Goal: Transaction & Acquisition: Purchase product/service

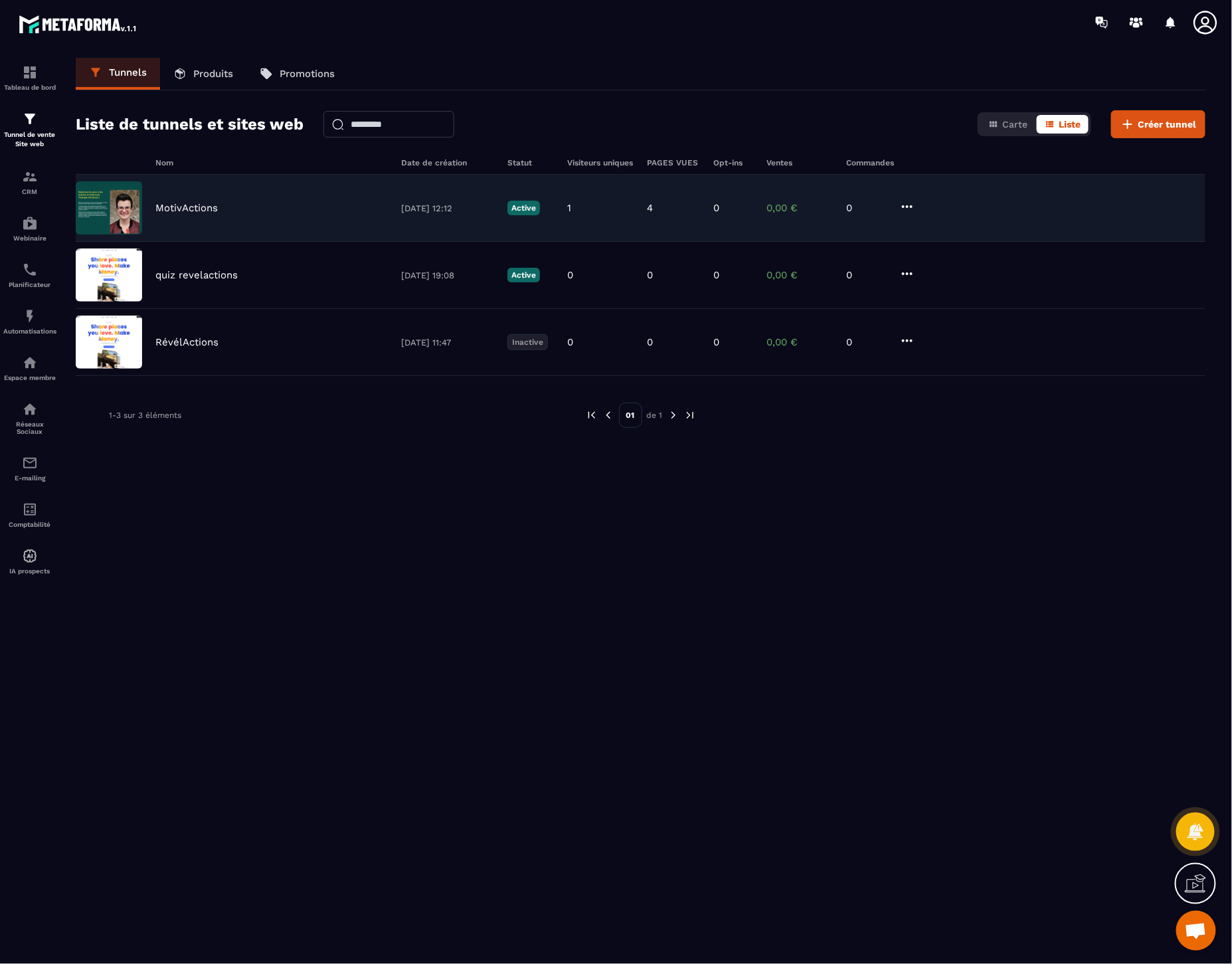
click at [904, 209] on icon at bounding box center [907, 207] width 16 height 16
click at [214, 203] on p "MotivActions" at bounding box center [187, 208] width 63 height 12
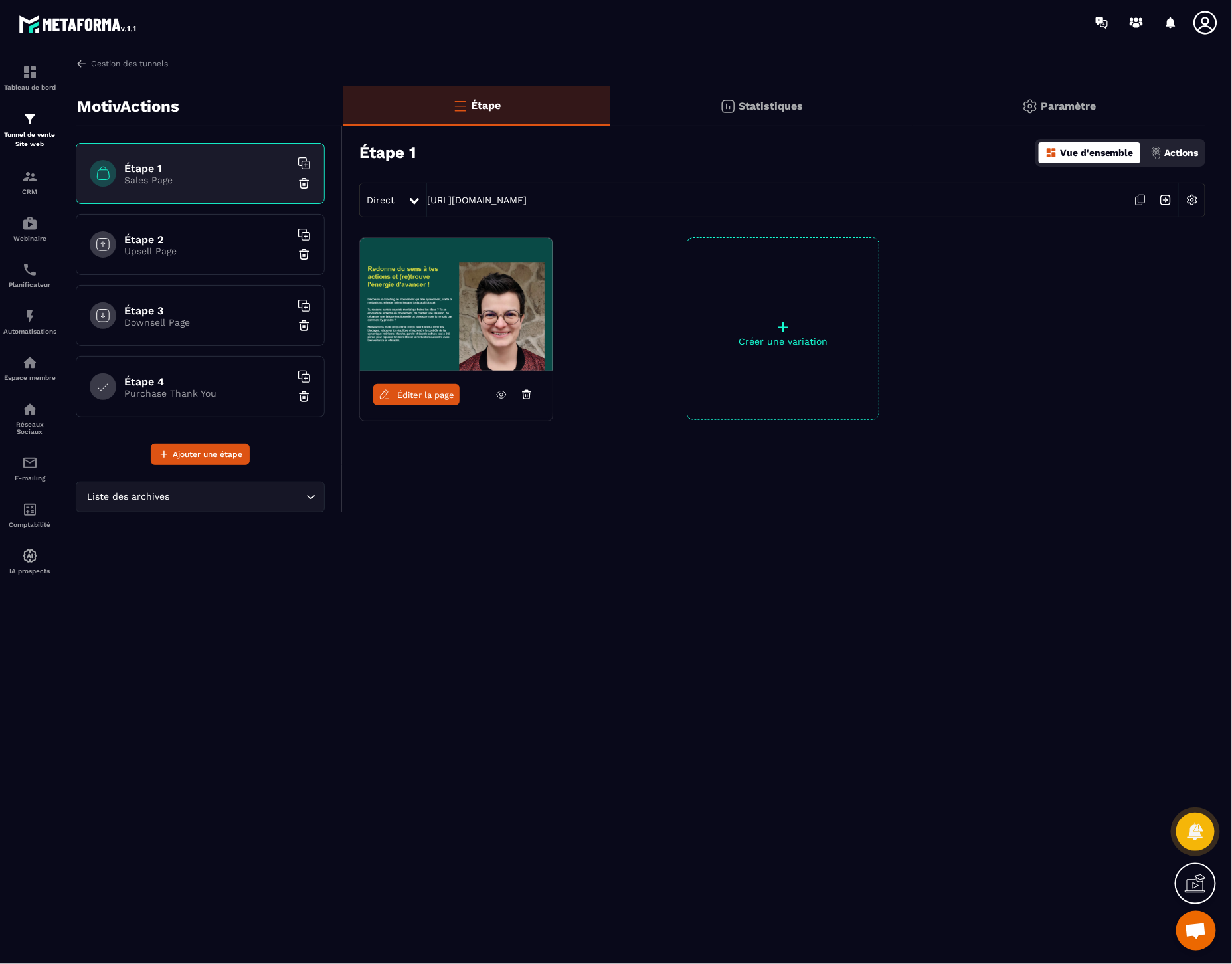
click at [501, 396] on icon at bounding box center [501, 395] width 12 height 12
click at [503, 396] on icon at bounding box center [501, 395] width 12 height 12
click at [181, 304] on h6 "Étape 3" at bounding box center [207, 310] width 166 height 13
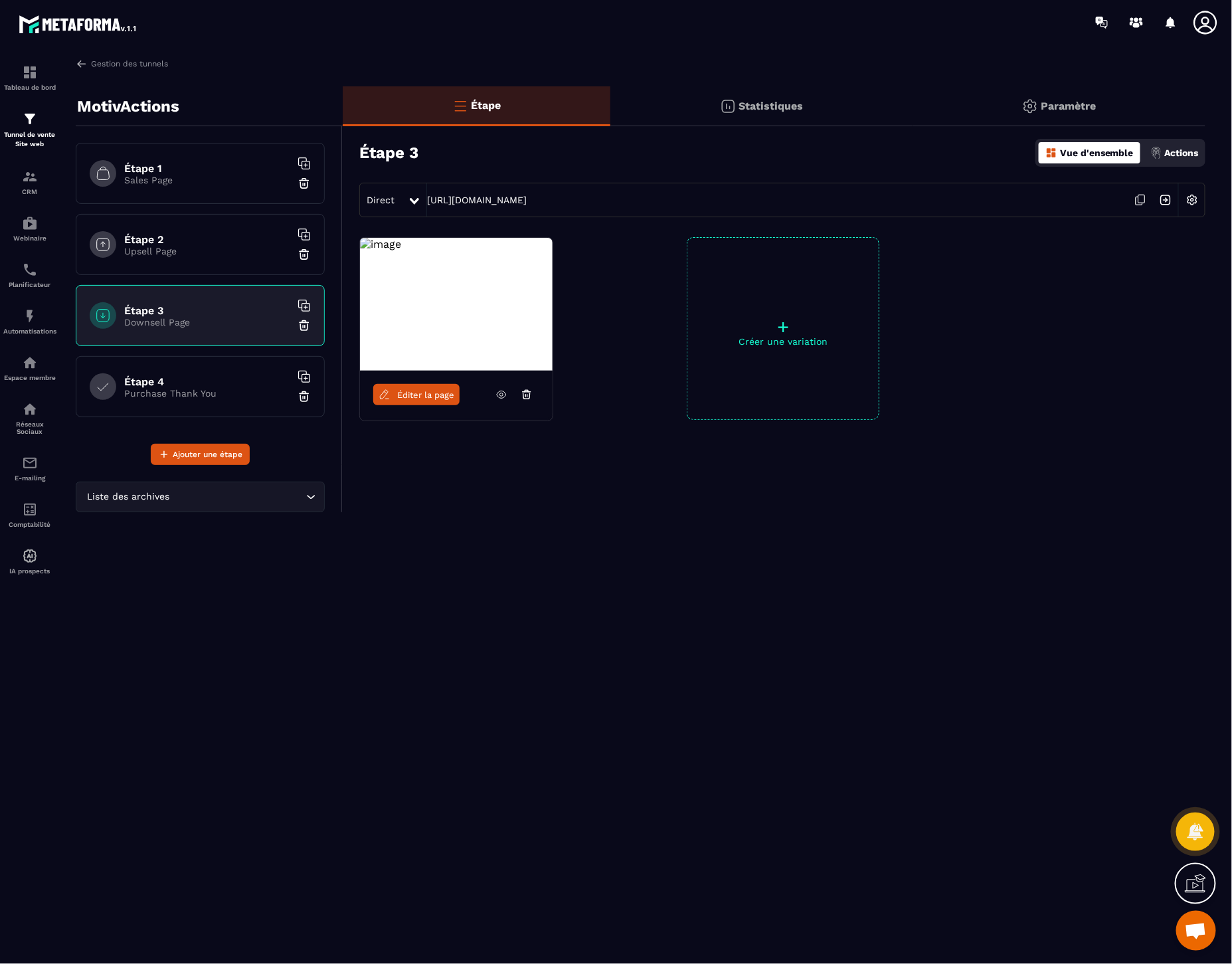
click at [419, 396] on span "Éditer la page" at bounding box center [426, 395] width 57 height 10
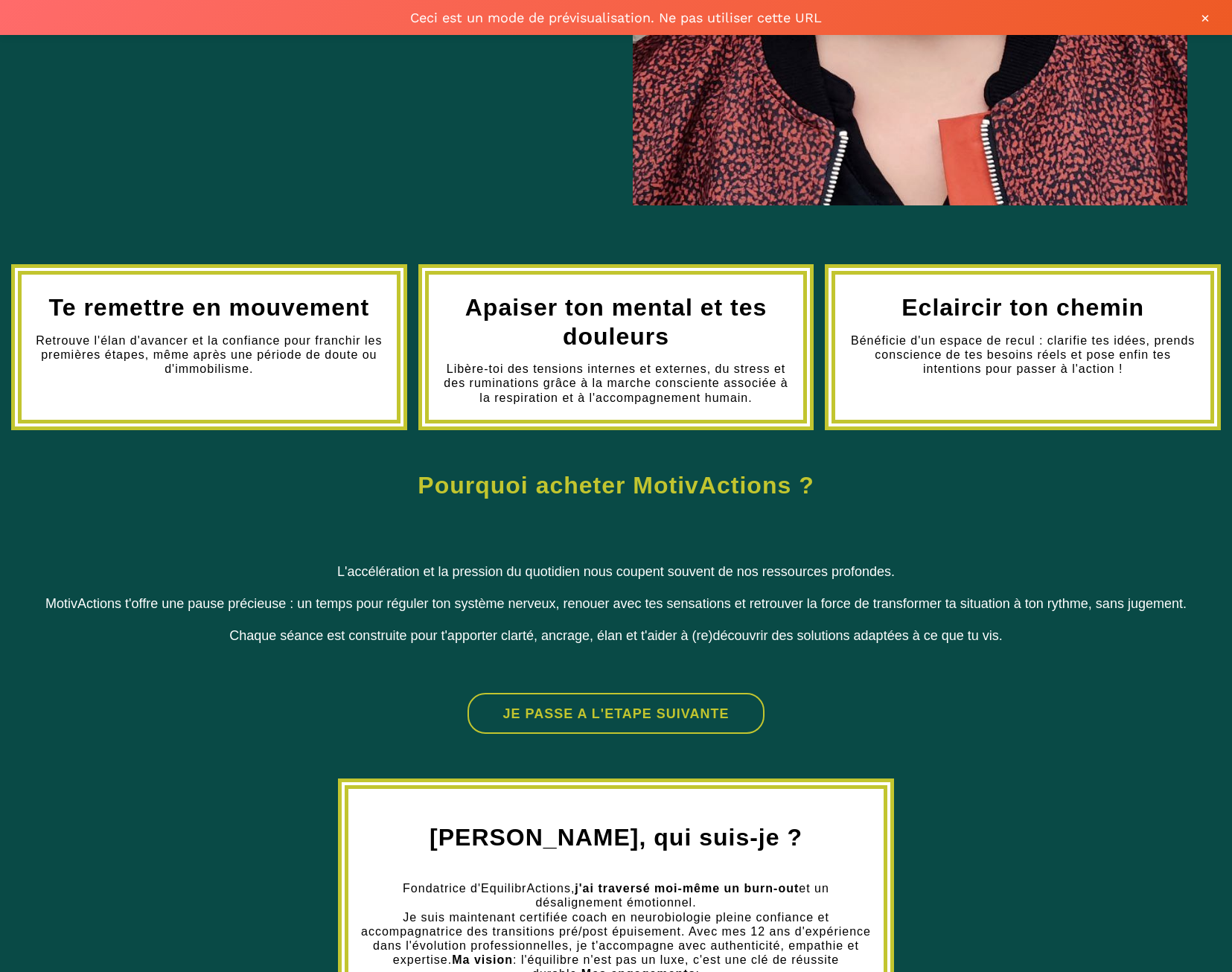
scroll to position [893, 0]
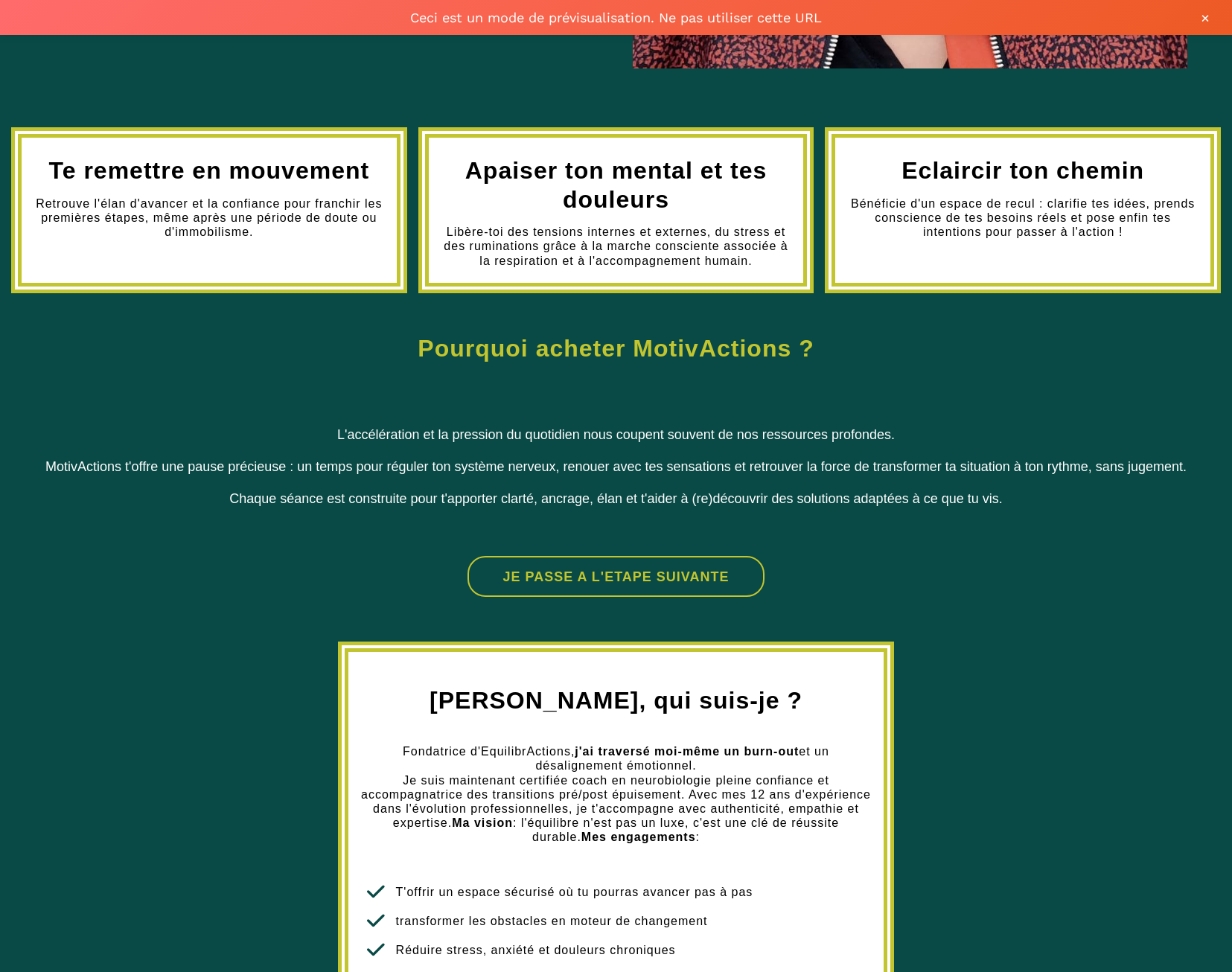
click at [655, 580] on button "JE PASSE A L'ETAPE SUIVANTE" at bounding box center [616, 577] width 297 height 41
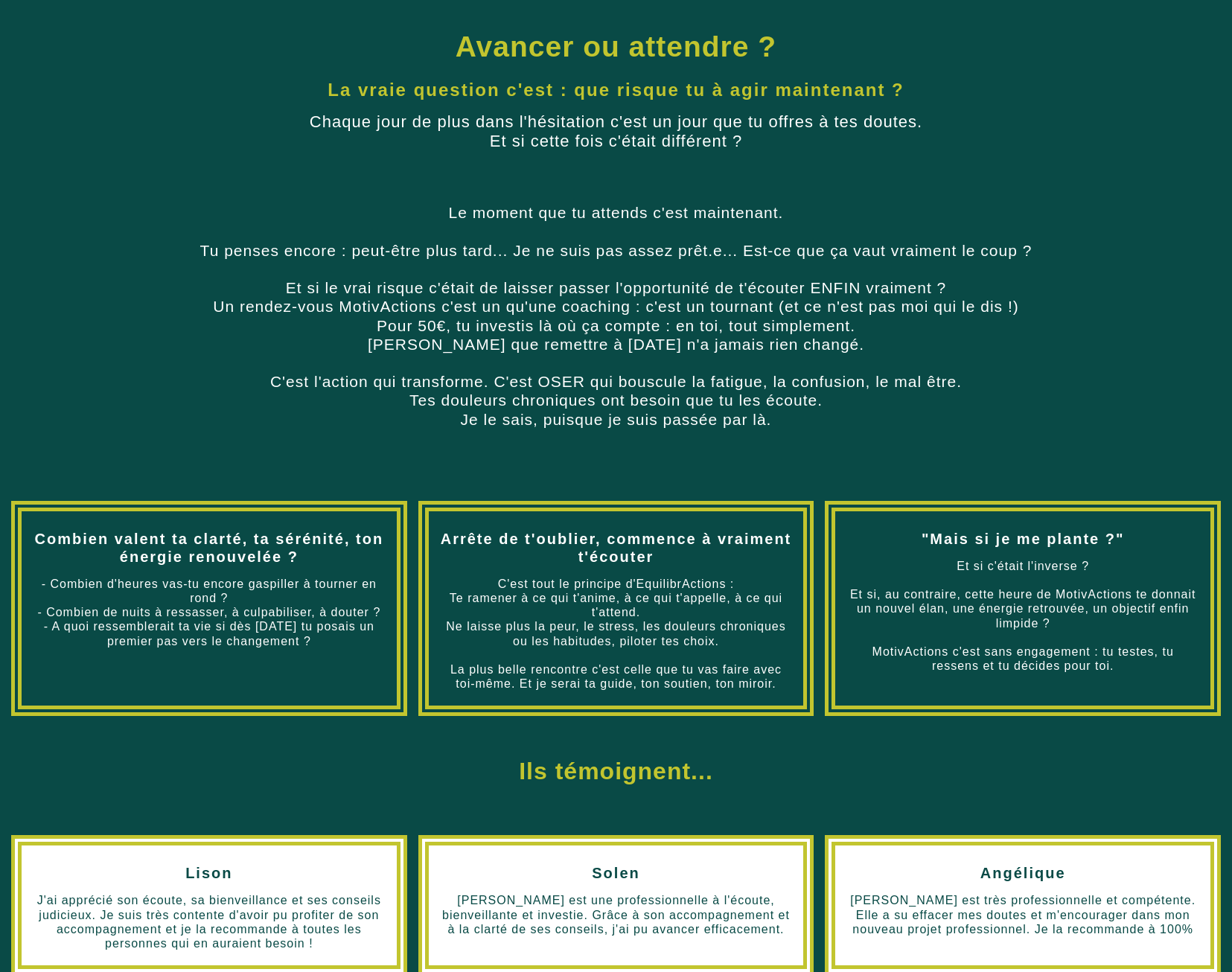
scroll to position [557, 0]
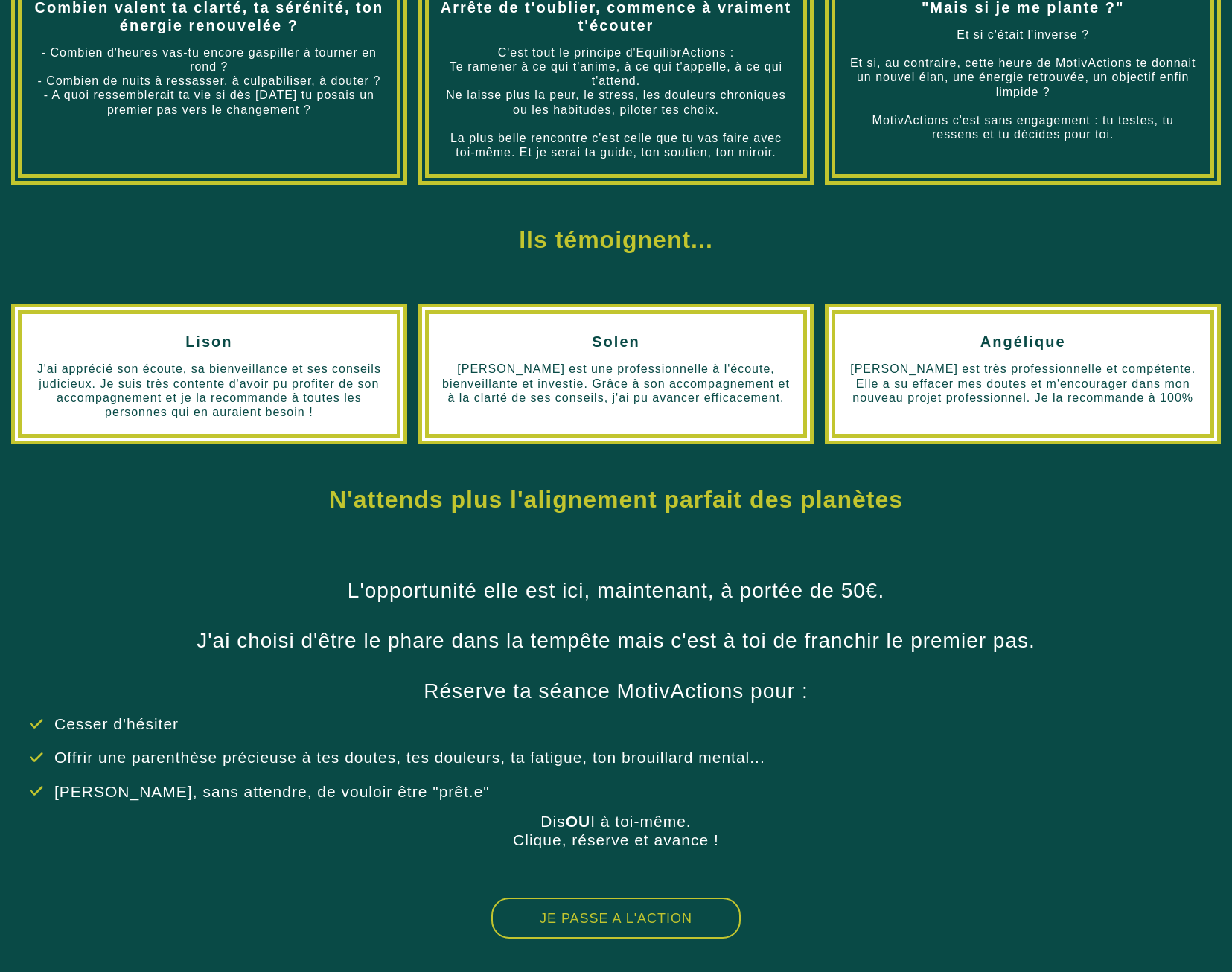
click at [663, 927] on button "JE PASSE A L'ACTION" at bounding box center [616, 918] width 249 height 41
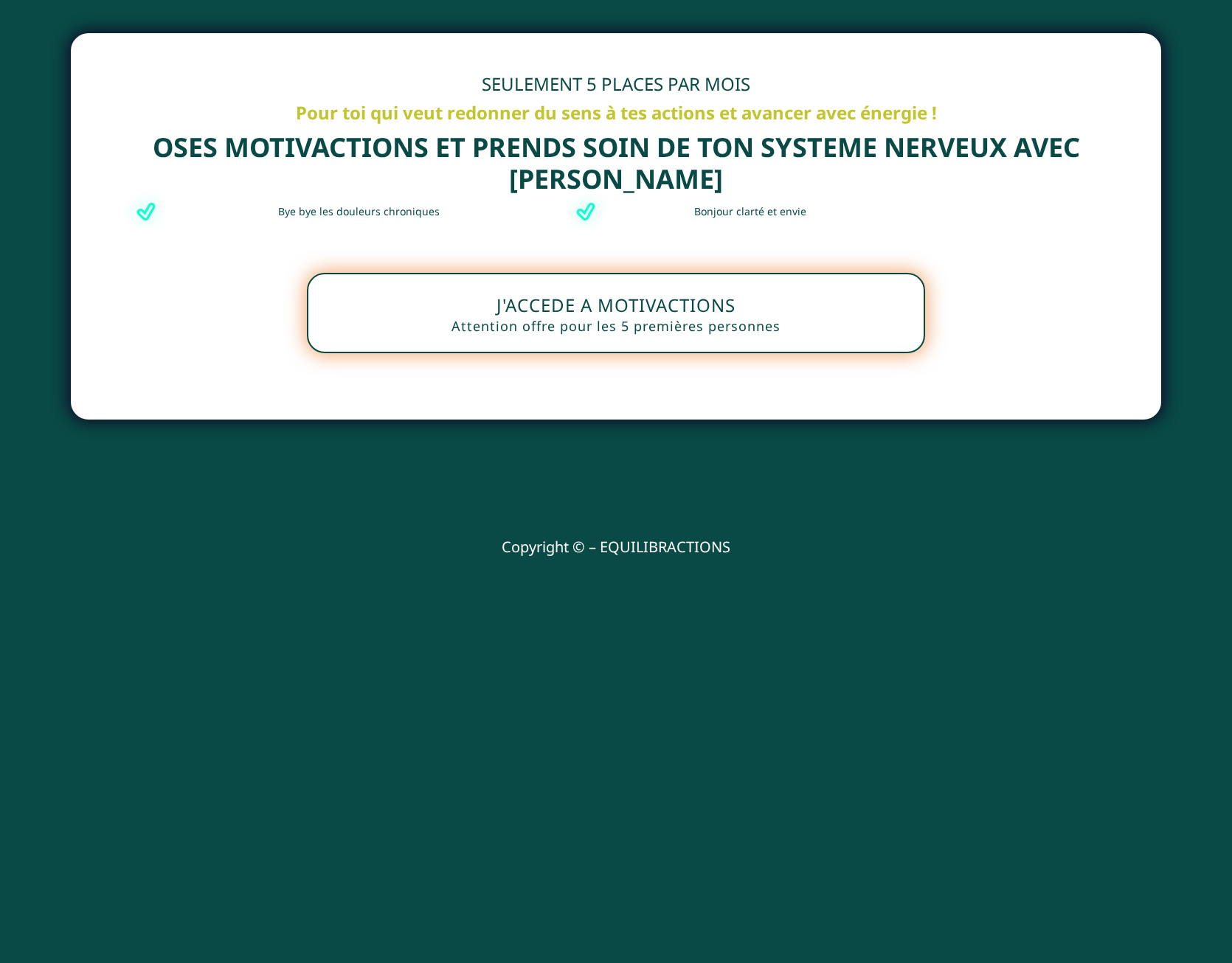
click at [637, 317] on button "J'ACCEDE A MOTIVACTIONS Attention offre pour les 5 premières personnes" at bounding box center [616, 313] width 618 height 80
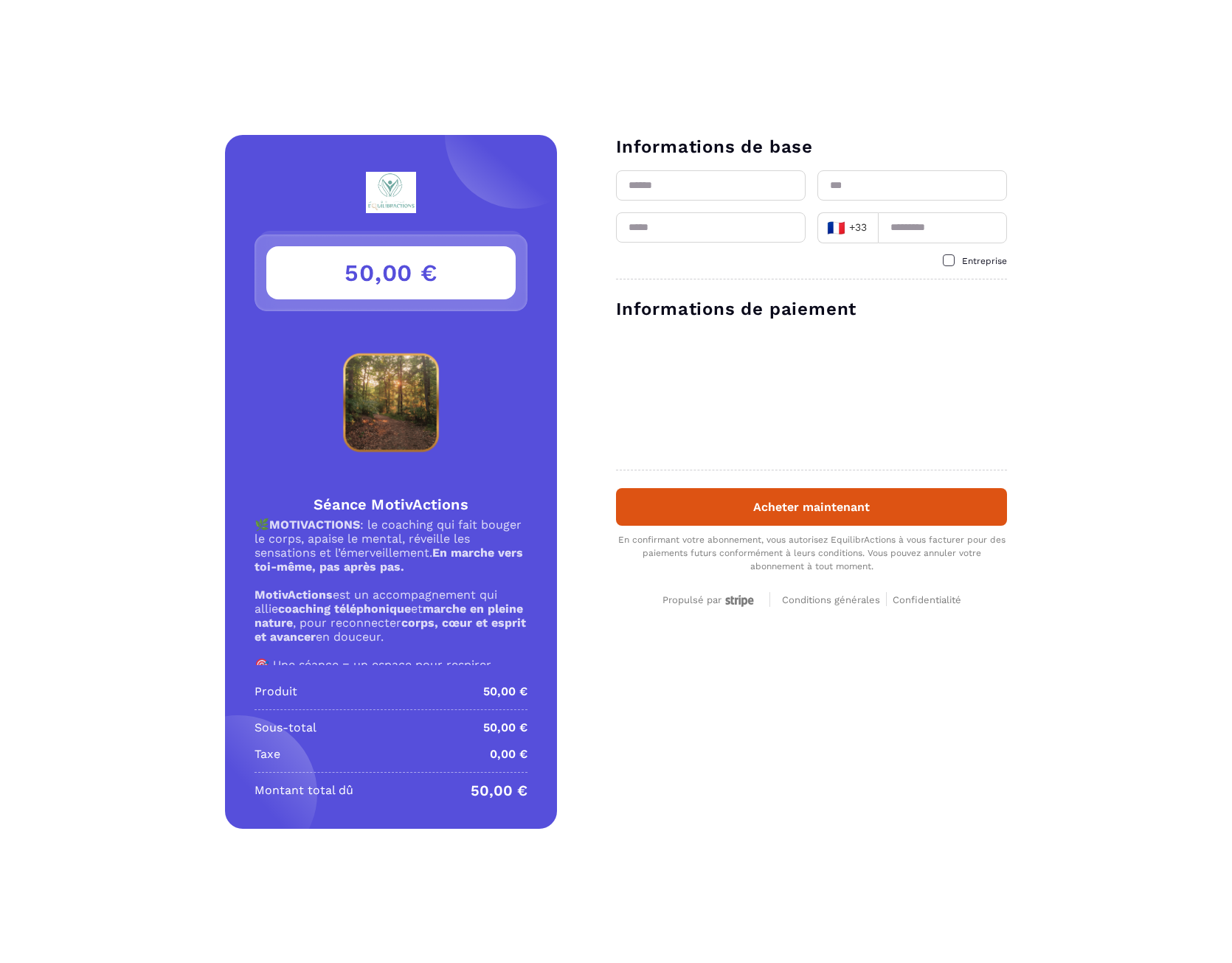
click at [671, 189] on input "text" at bounding box center [710, 185] width 189 height 30
click at [817, 649] on div "Détails Séance MotivActions Prix 50,00 € 50,00 € Séance MotivActions 🌿 MOTIVACT…" at bounding box center [616, 482] width 1232 height 694
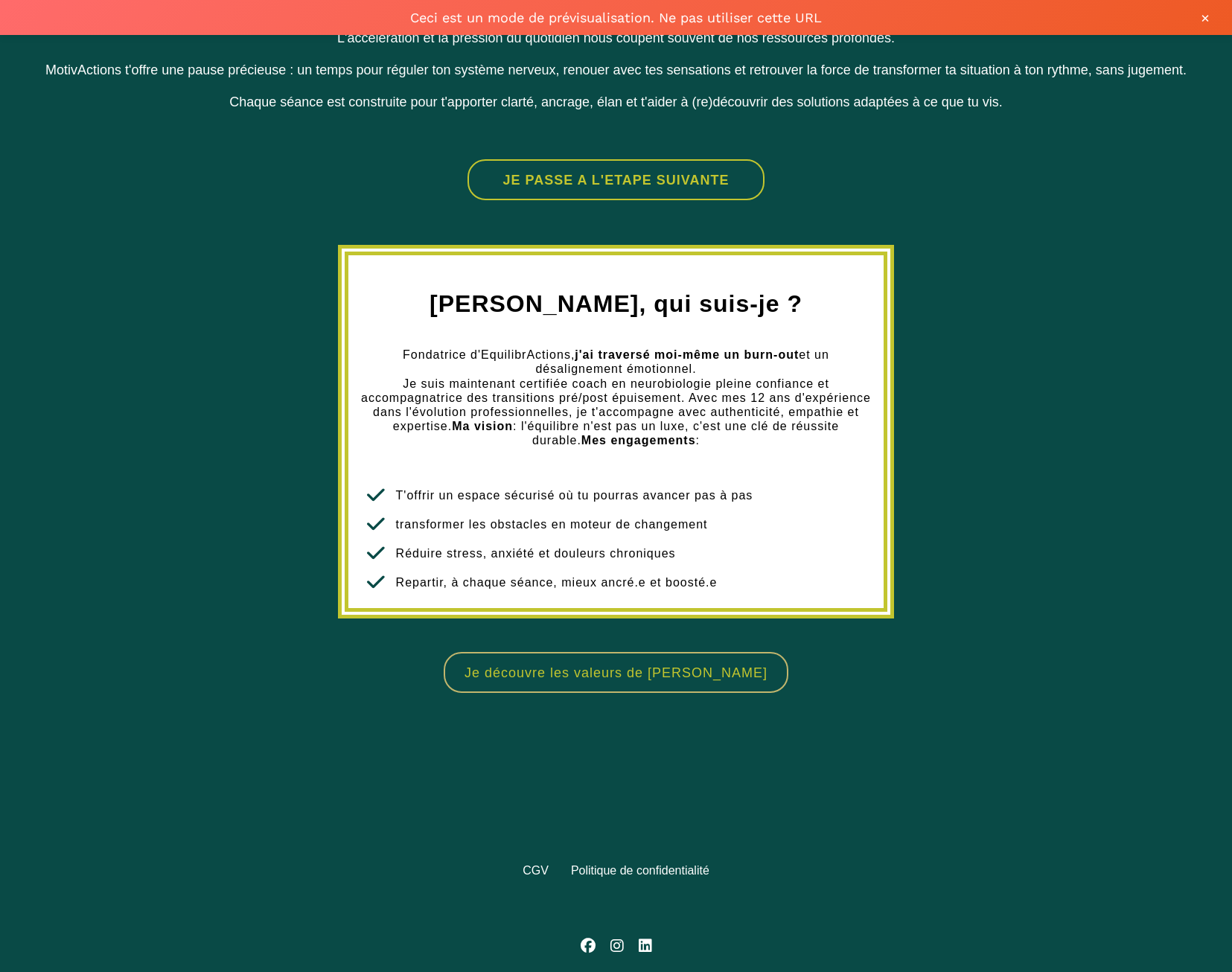
scroll to position [1333, 0]
drag, startPoint x: 694, startPoint y: 130, endPoint x: 672, endPoint y: 141, distance: 24.6
click at [694, 160] on button "JE PASSE A L'ETAPE SUIVANTE" at bounding box center [616, 180] width 297 height 41
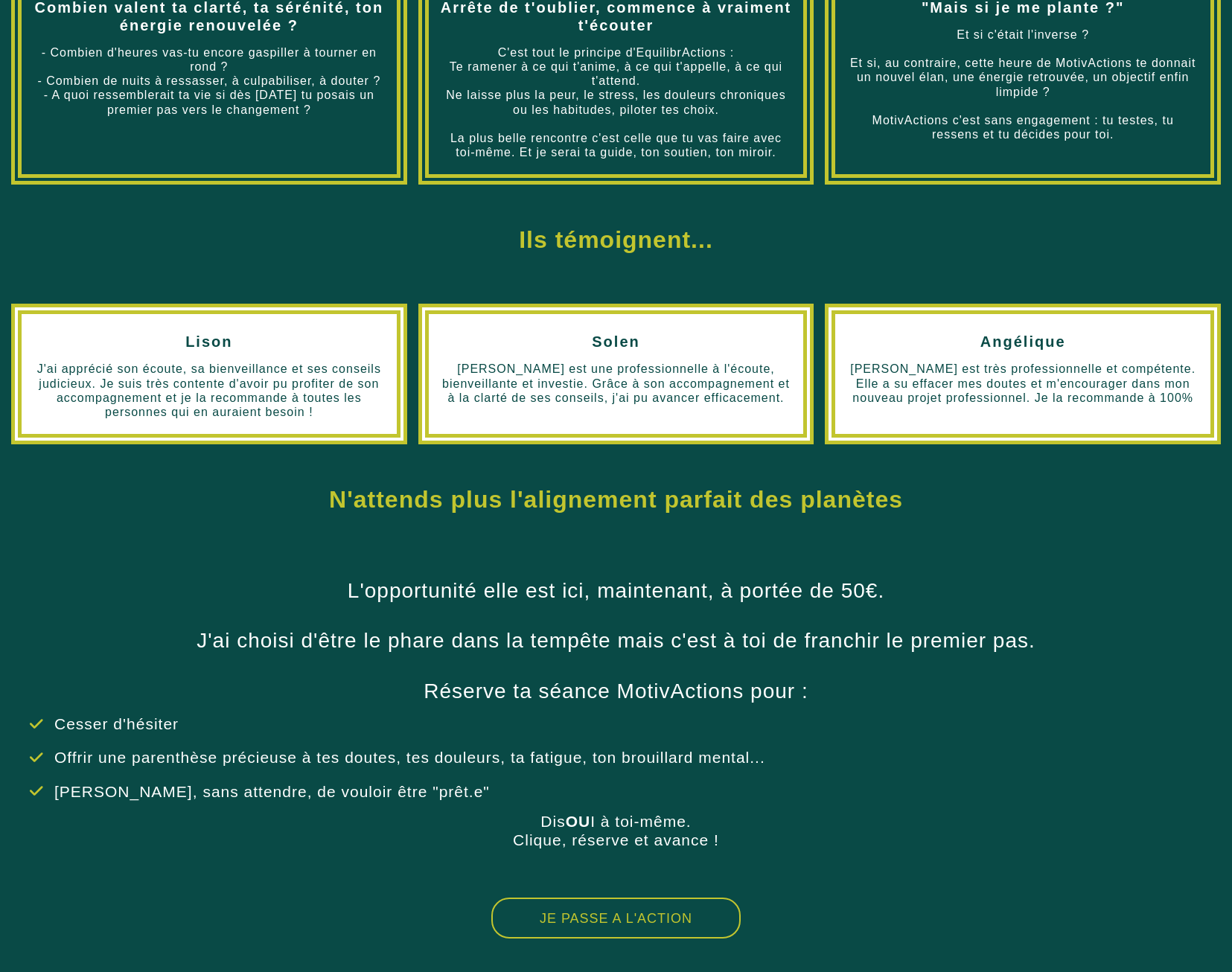
scroll to position [557, 0]
click at [597, 904] on button "JE PASSE A L'ACTION" at bounding box center [616, 918] width 249 height 41
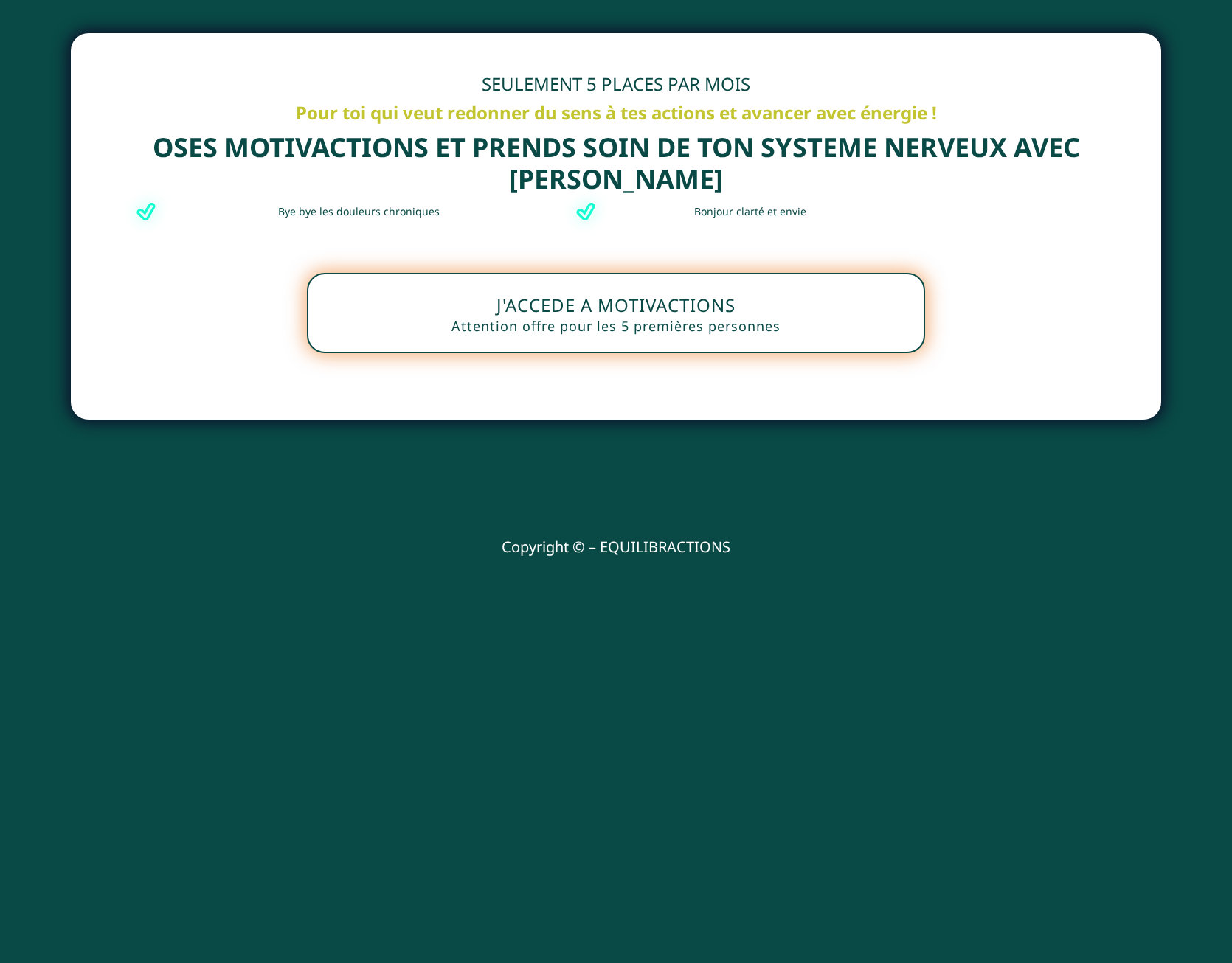
click at [639, 312] on button "J'ACCEDE A MOTIVACTIONS Attention offre pour les 5 premières personnes" at bounding box center [616, 313] width 618 height 80
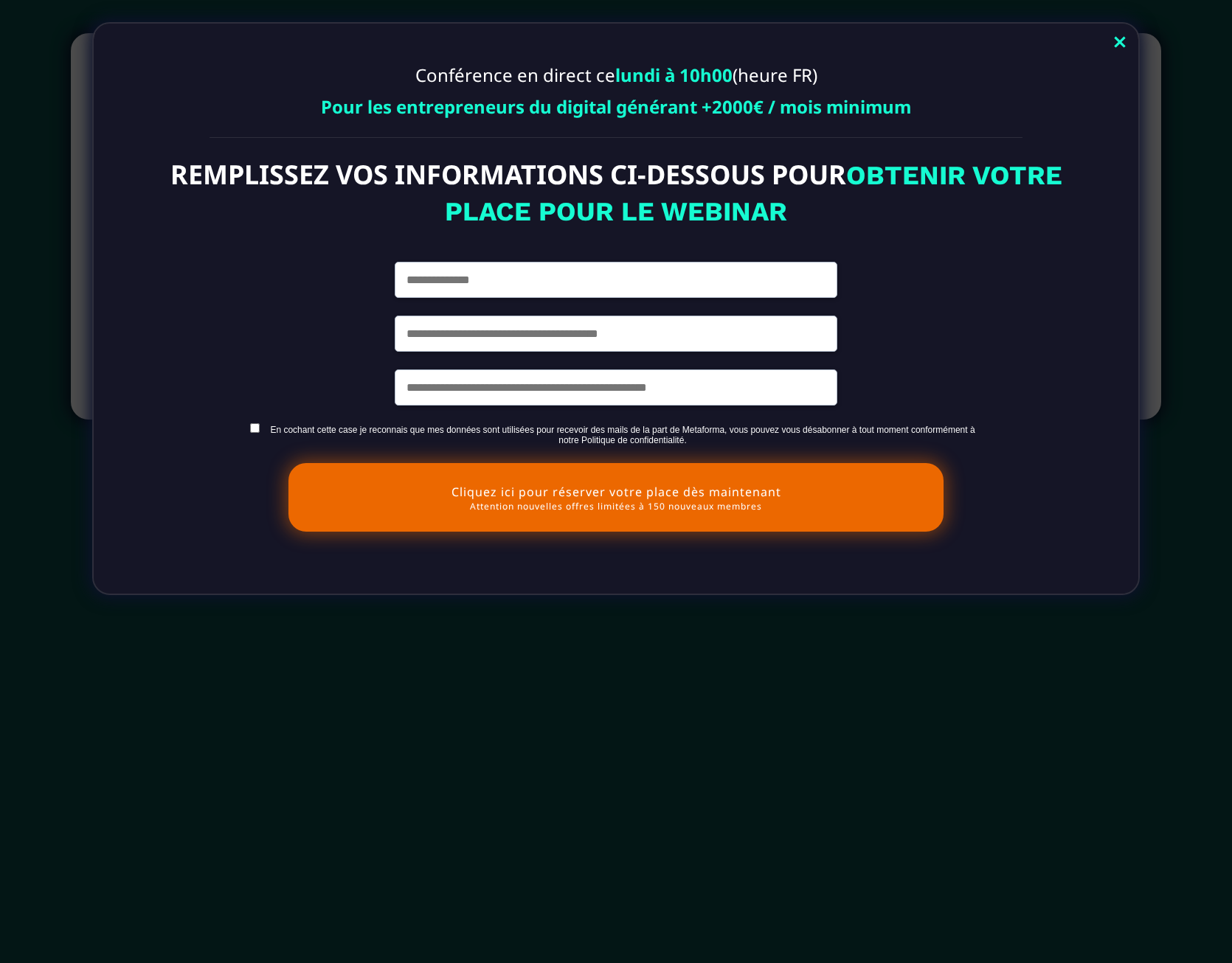
click at [669, 480] on button "Cliquez ici pour réserver votre place dès maintenant Attention nouvelles offres…" at bounding box center [616, 497] width 655 height 69
click at [1119, 109] on div "Conférence en direct ce lundi à 10h00 (heure FR) Pour les entrepreneurs du digi…" at bounding box center [616, 309] width 1047 height 573
click at [1117, 44] on link "Close" at bounding box center [1119, 43] width 30 height 33
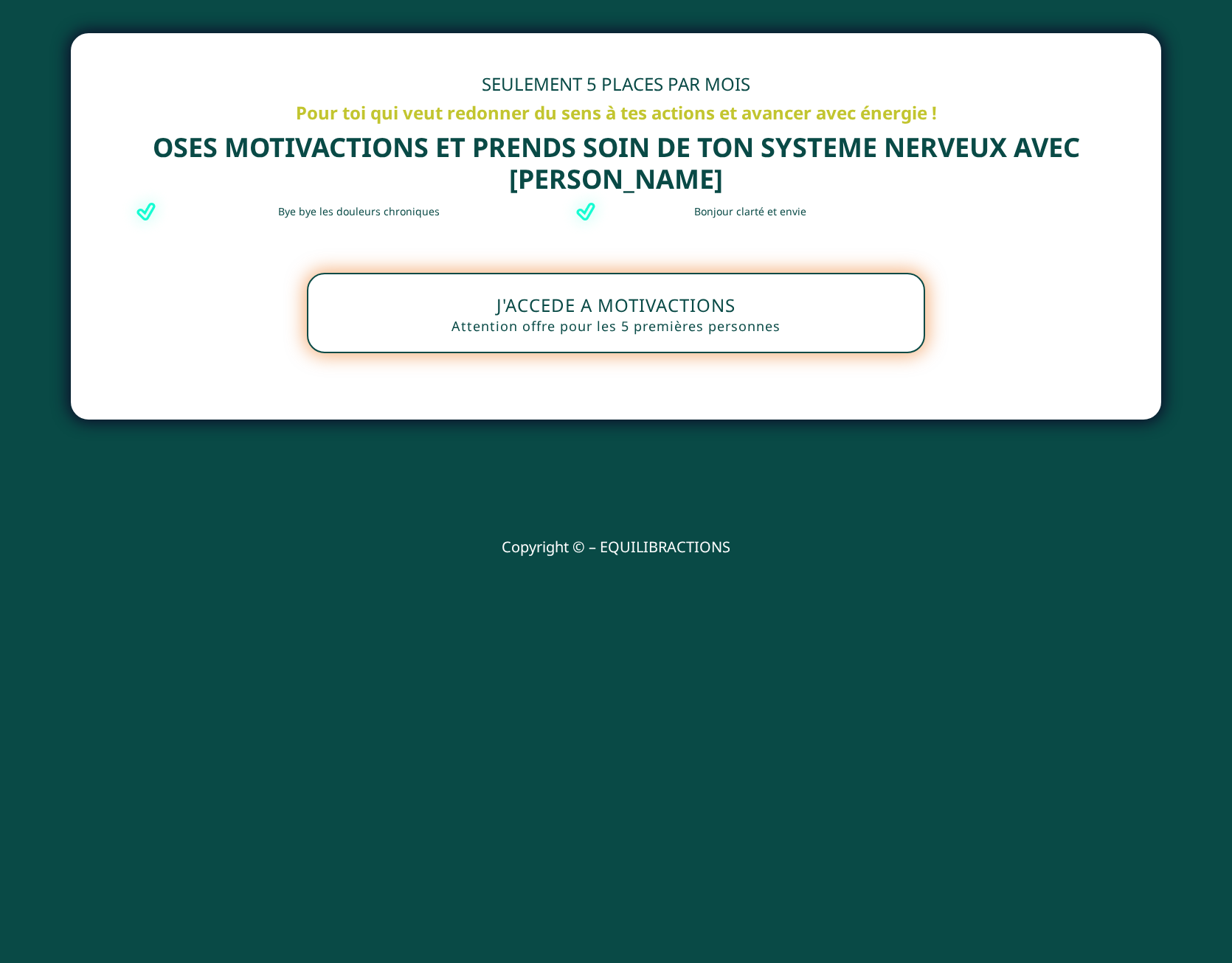
click at [224, 10] on div at bounding box center [616, 11] width 1232 height 22
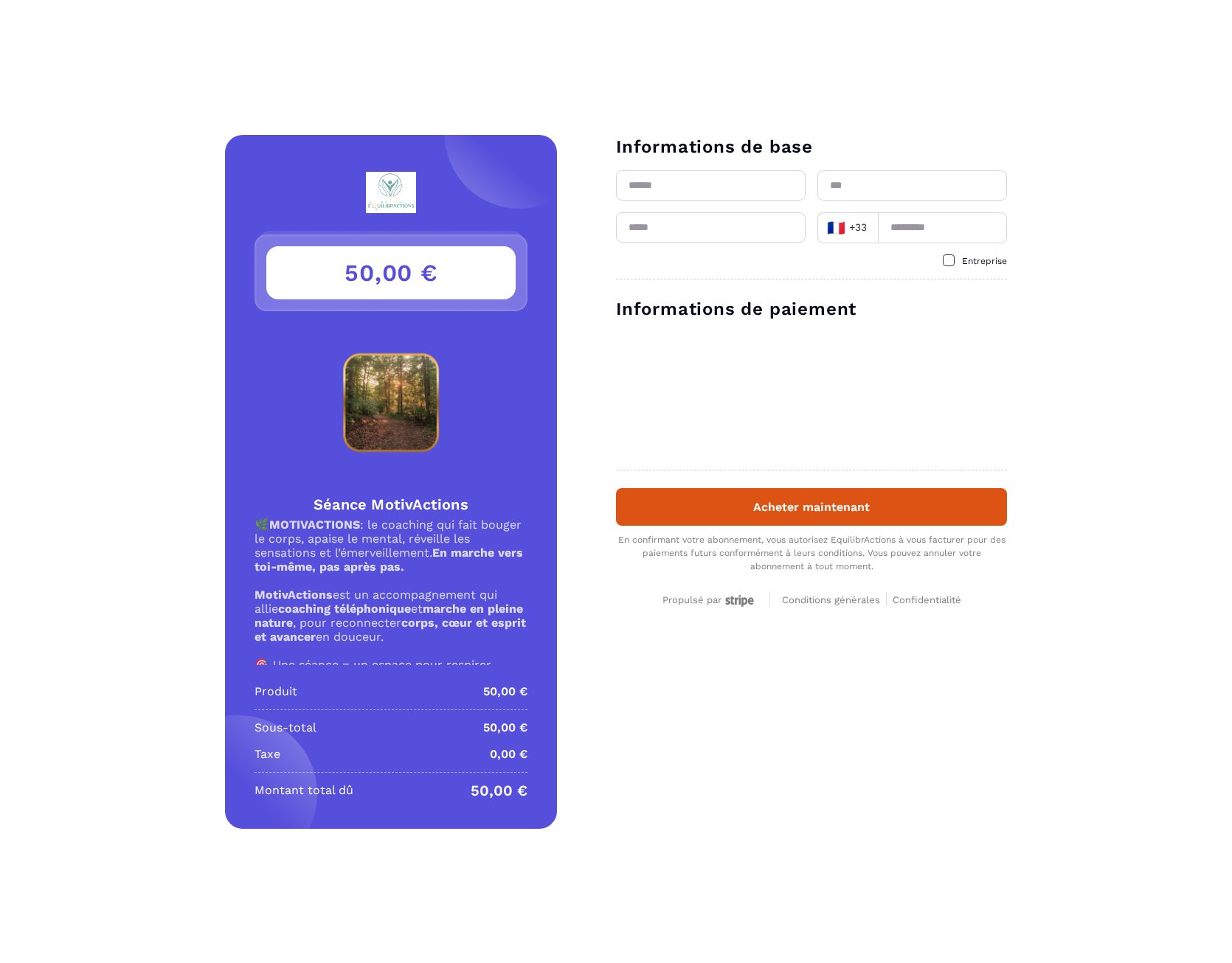
click at [680, 194] on input "text" at bounding box center [710, 185] width 189 height 30
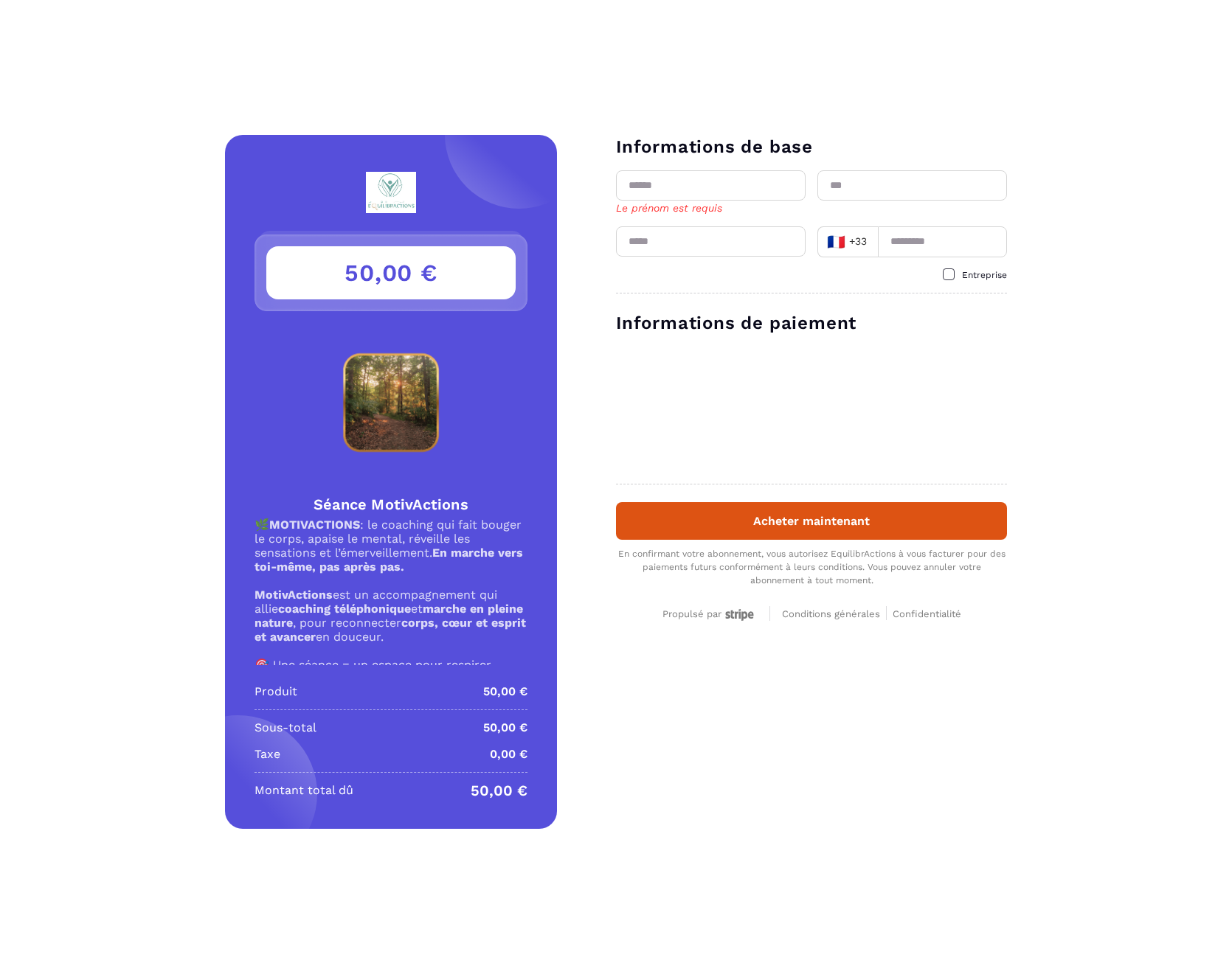
click at [835, 712] on div "Détails Séance MotivActions Prix 50,00 € 50,00 € Séance MotivActions 🌿 MOTIVACT…" at bounding box center [616, 482] width 1232 height 694
